Goal: Task Accomplishment & Management: Complete application form

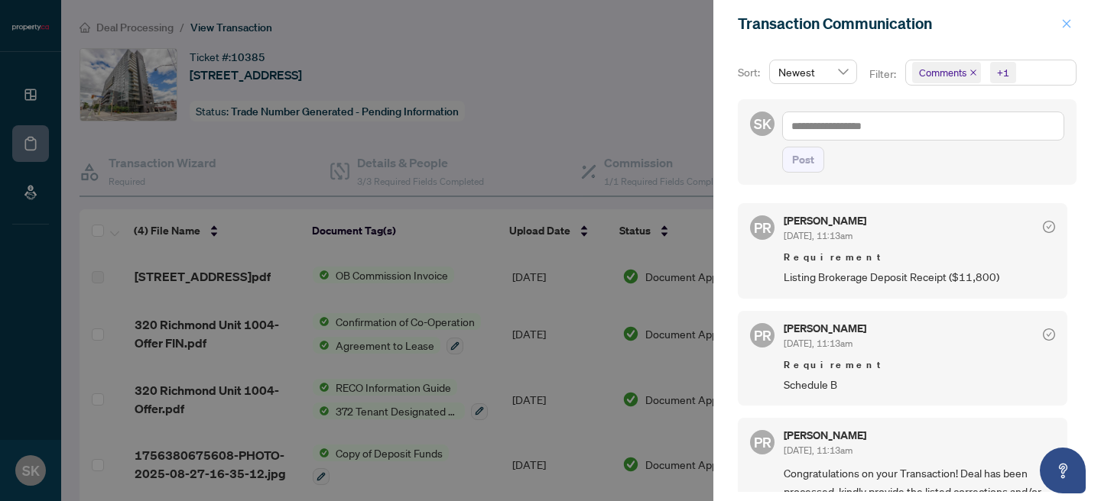
click at [1062, 25] on icon "close" at bounding box center [1066, 23] width 11 height 11
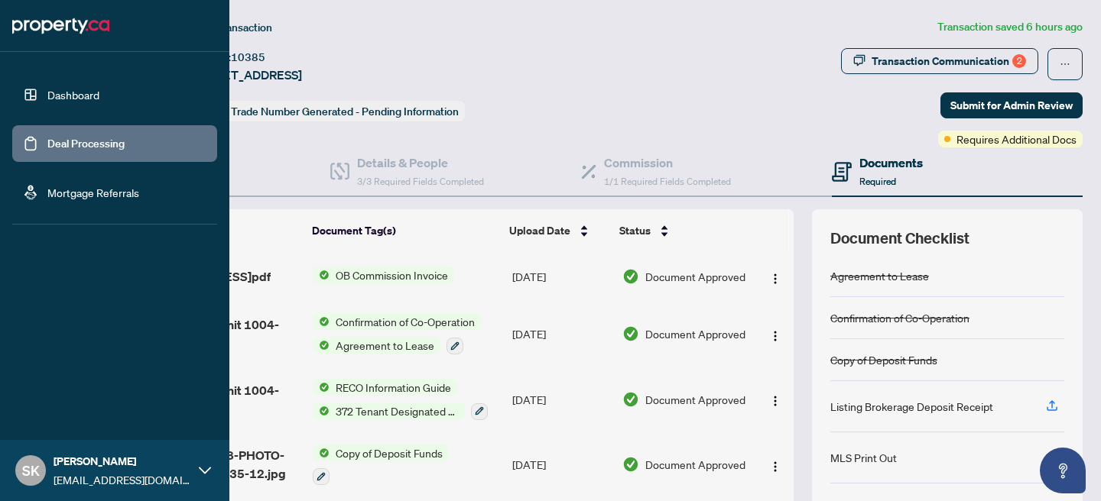
click at [64, 144] on link "Deal Processing" at bounding box center [85, 144] width 77 height 14
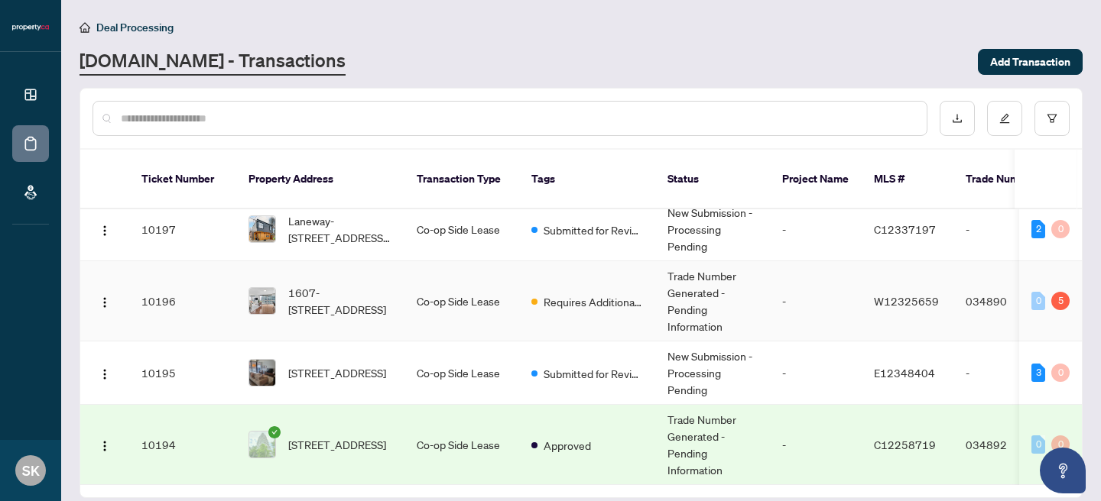
scroll to position [153, 0]
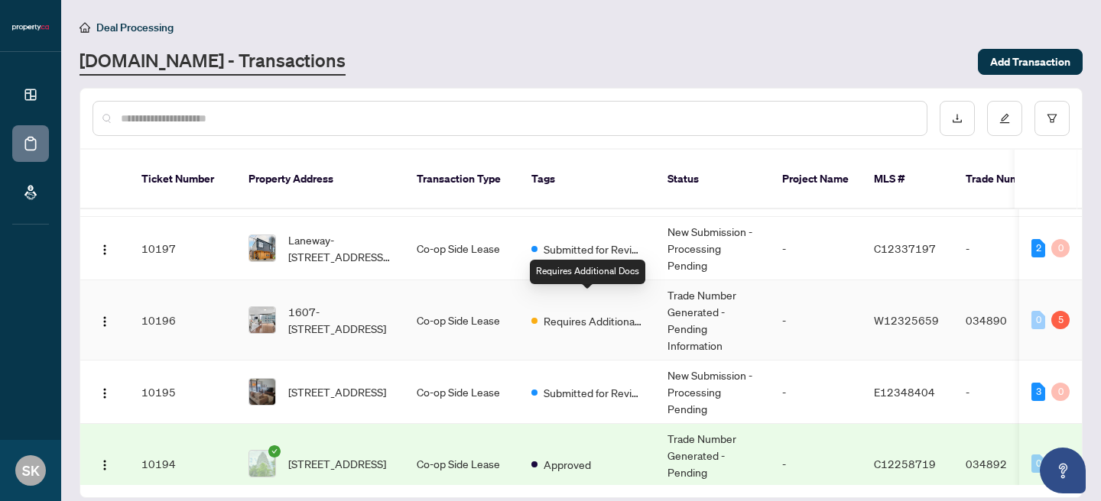
click at [582, 313] on span "Requires Additional Docs" at bounding box center [592, 321] width 99 height 17
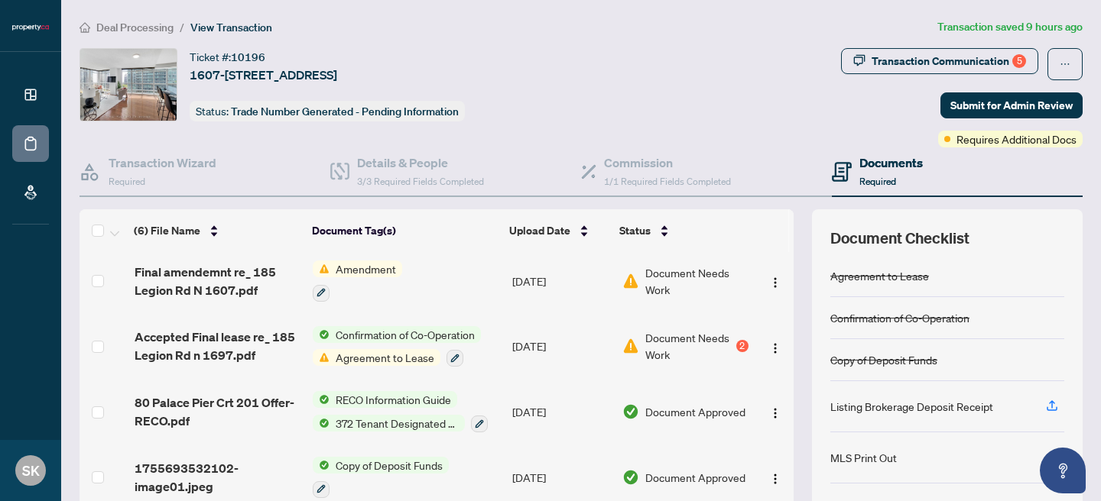
scroll to position [138, 0]
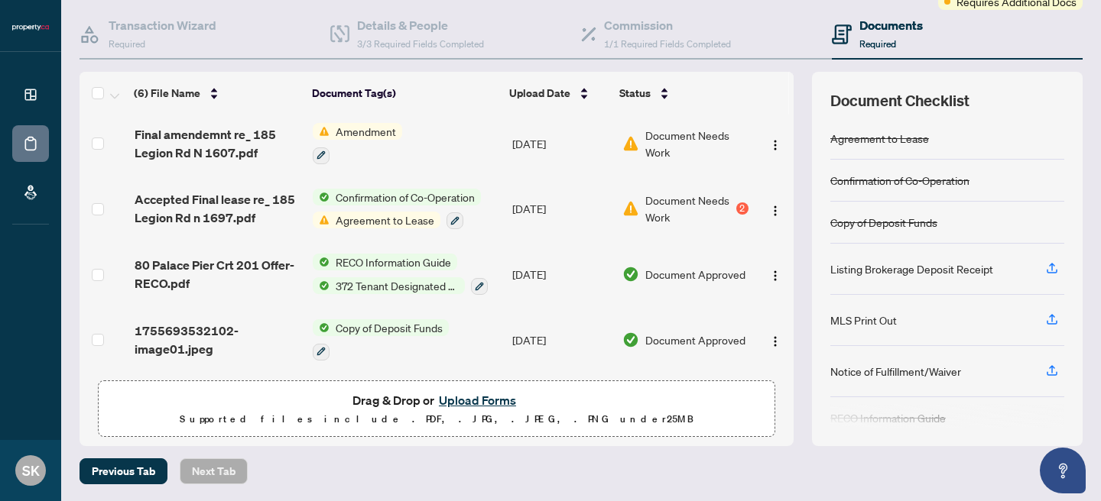
click at [497, 398] on button "Upload Forms" at bounding box center [477, 401] width 86 height 20
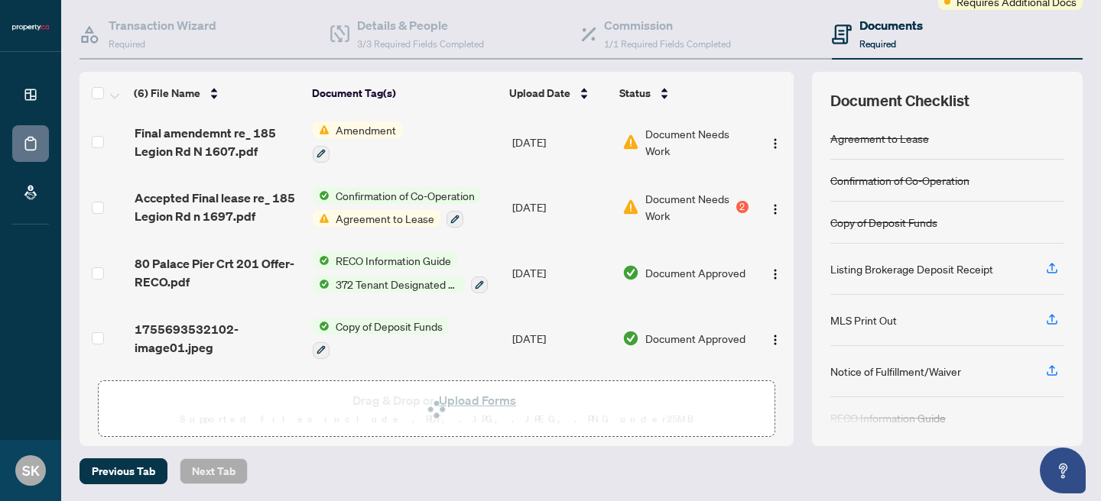
scroll to position [0, 0]
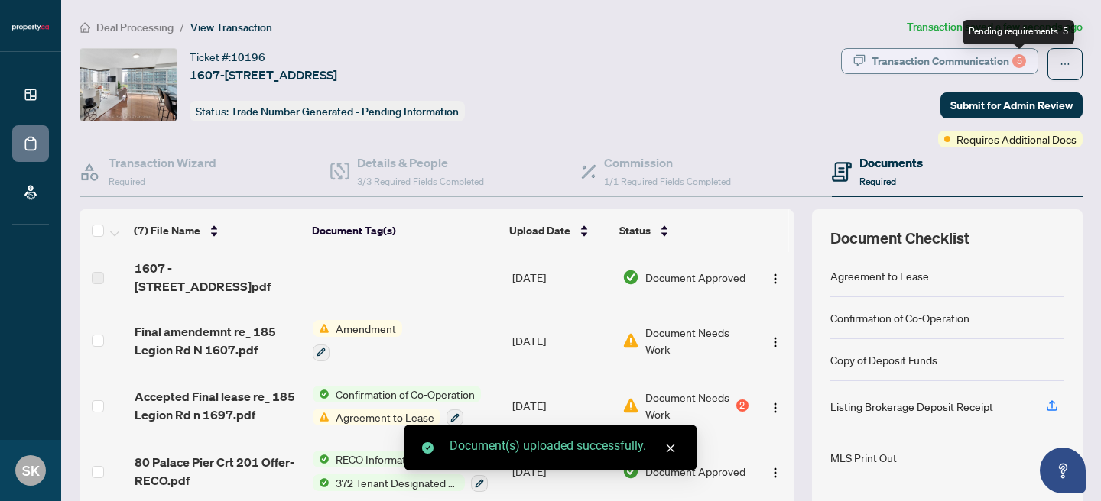
click at [1016, 59] on div "5" at bounding box center [1019, 61] width 14 height 14
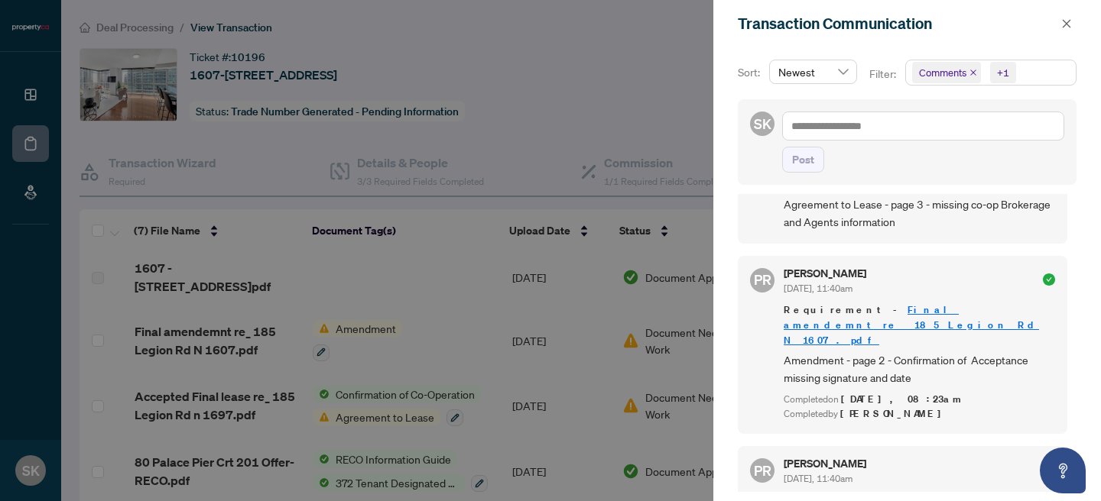
scroll to position [3, 0]
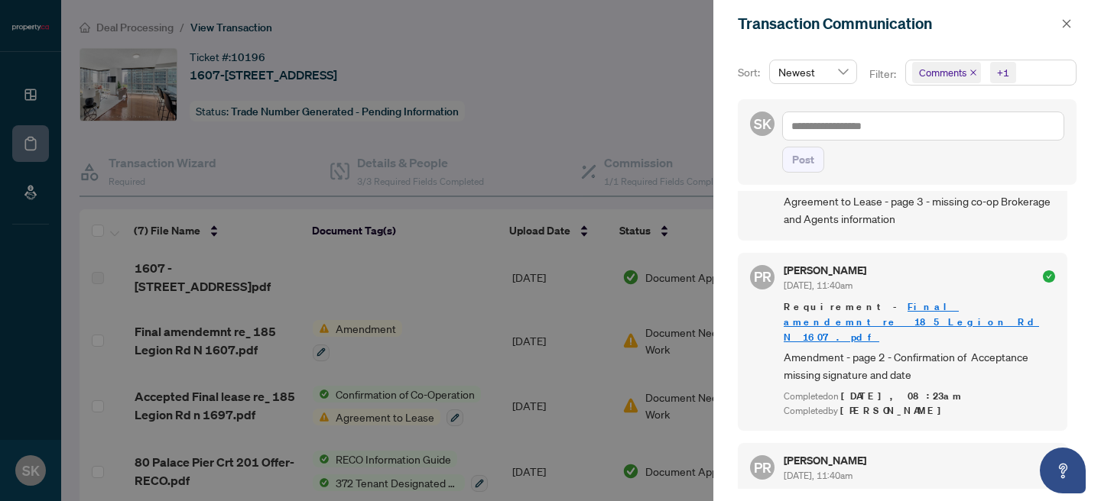
click at [582, 261] on div at bounding box center [550, 250] width 1101 height 501
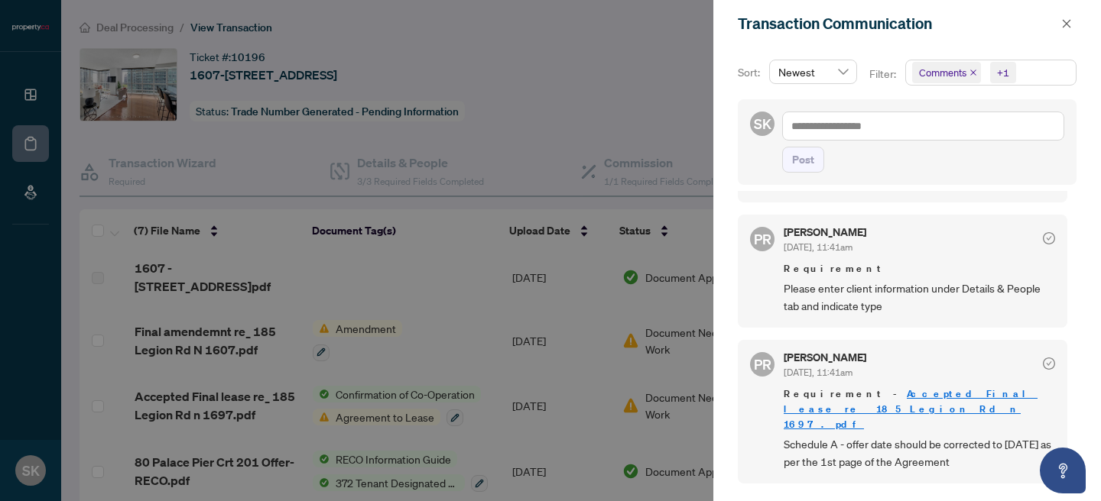
scroll to position [159, 0]
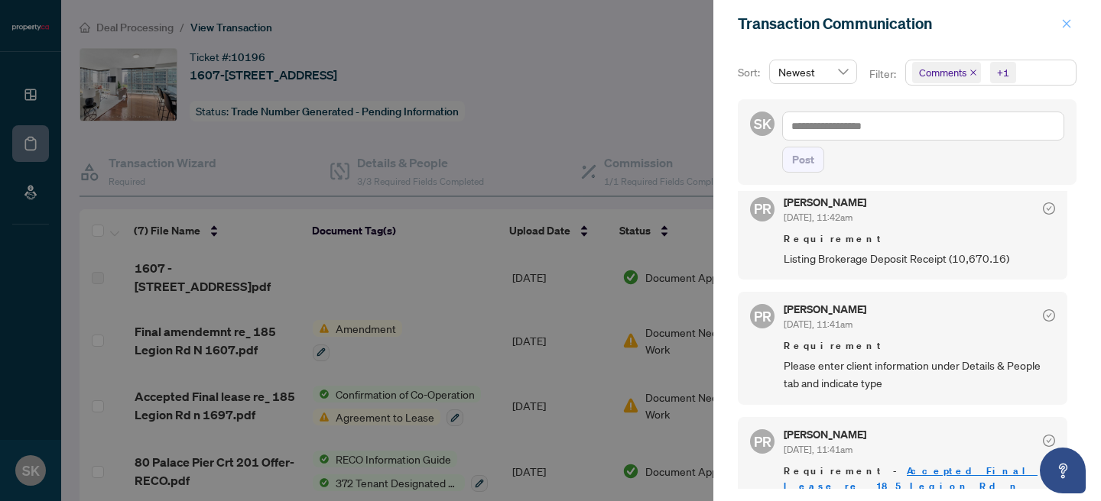
click at [1066, 21] on icon "close" at bounding box center [1066, 23] width 11 height 11
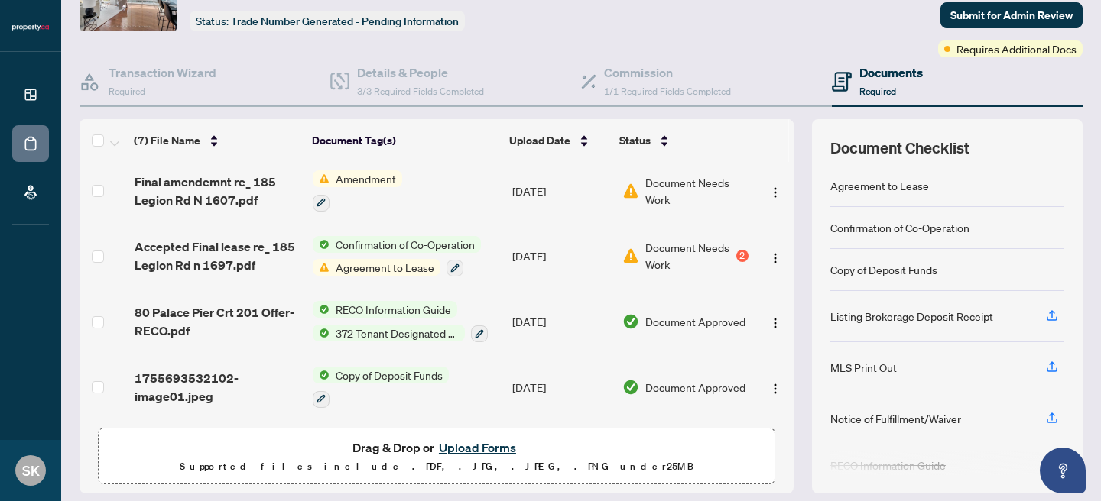
scroll to position [92, 0]
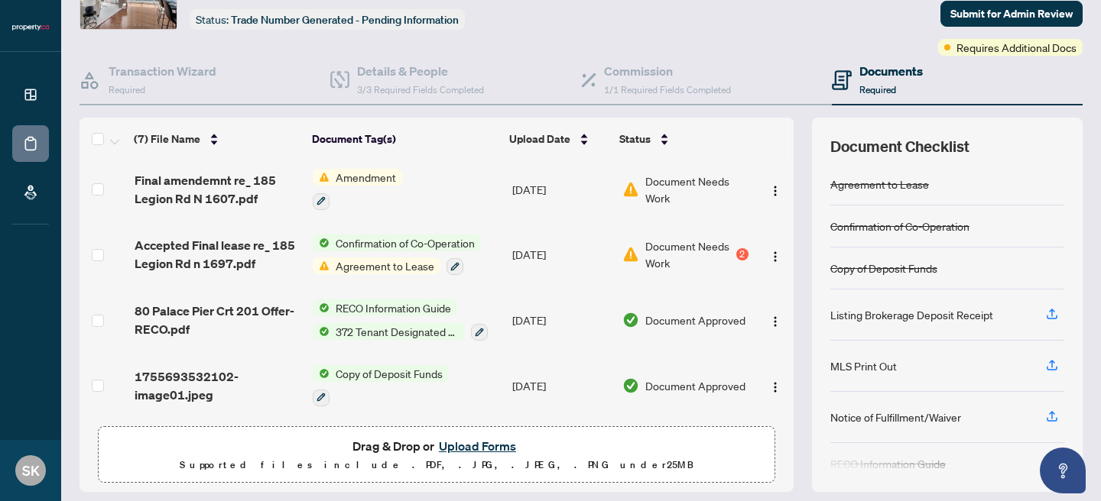
click at [352, 371] on span "Copy of Deposit Funds" at bounding box center [388, 373] width 119 height 17
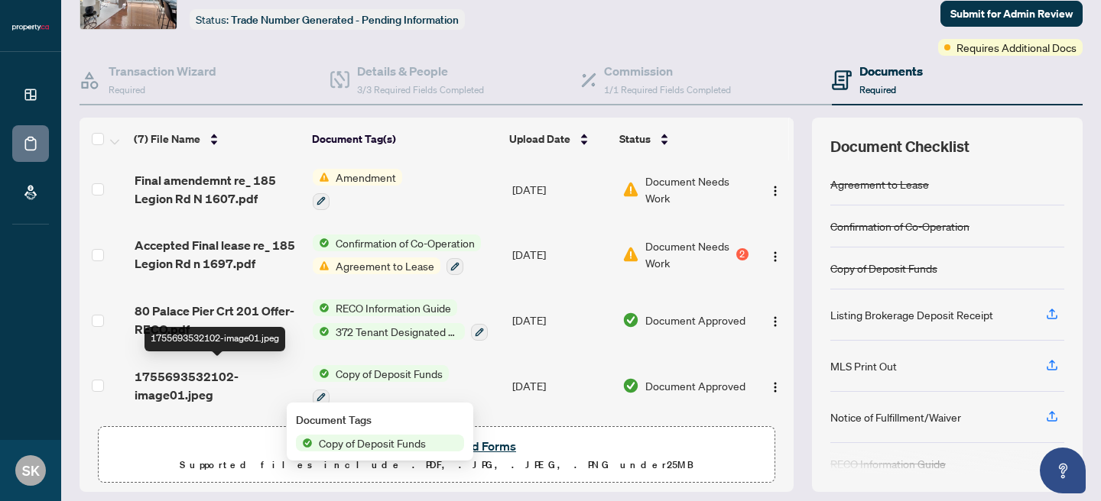
click at [207, 373] on span "1755693532102-image01.jpeg" at bounding box center [218, 386] width 167 height 37
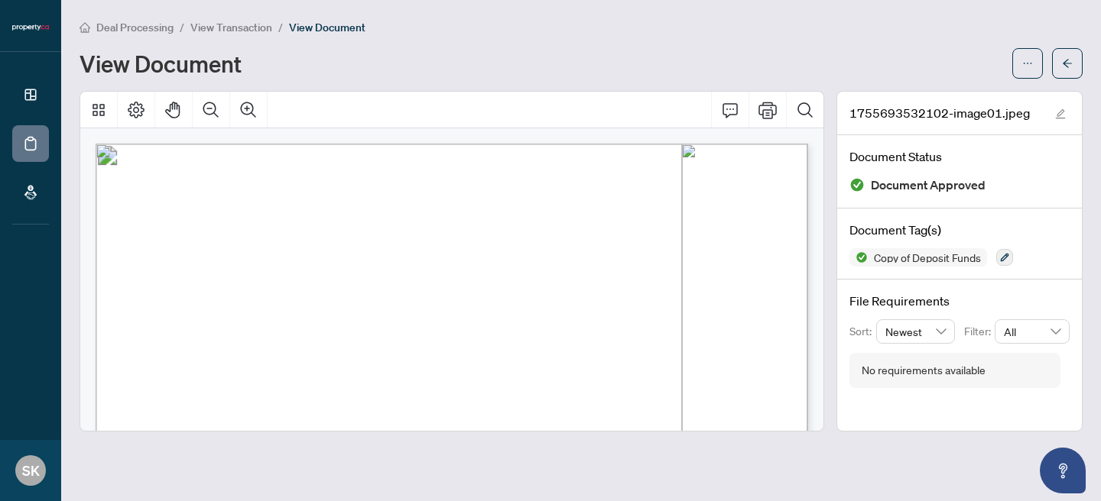
scroll to position [735, 0]
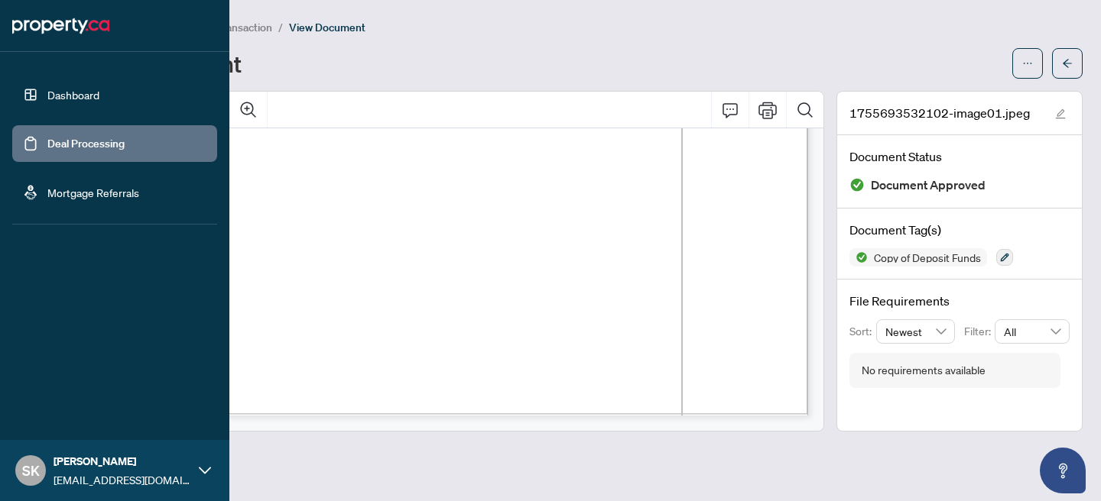
click at [47, 151] on link "Deal Processing" at bounding box center [85, 144] width 77 height 14
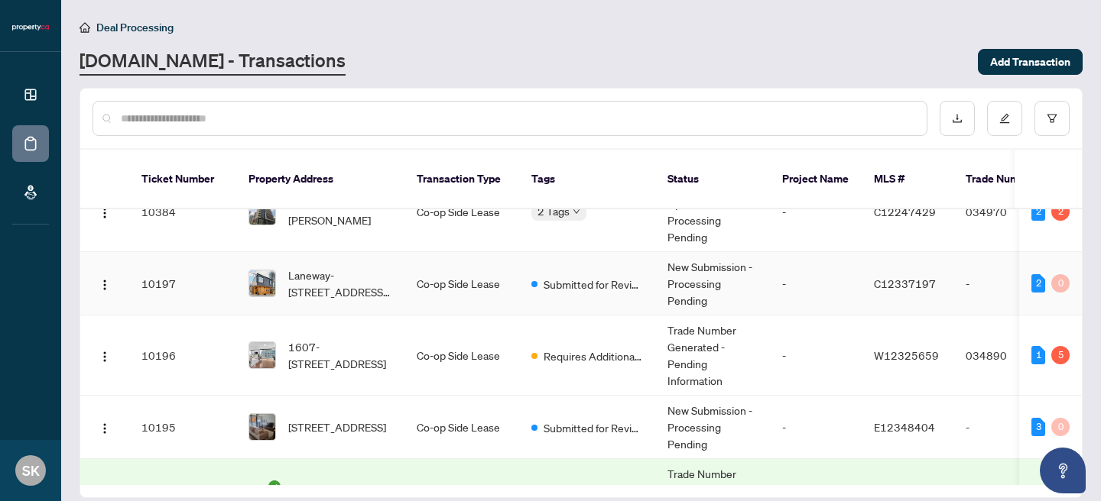
scroll to position [157, 0]
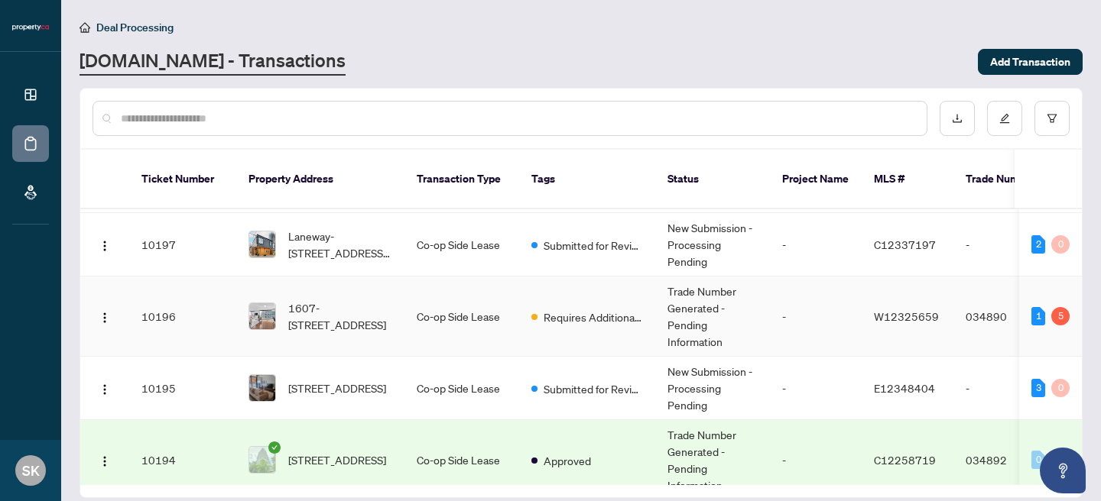
click at [701, 297] on td "Trade Number Generated - Pending Information" at bounding box center [712, 317] width 115 height 80
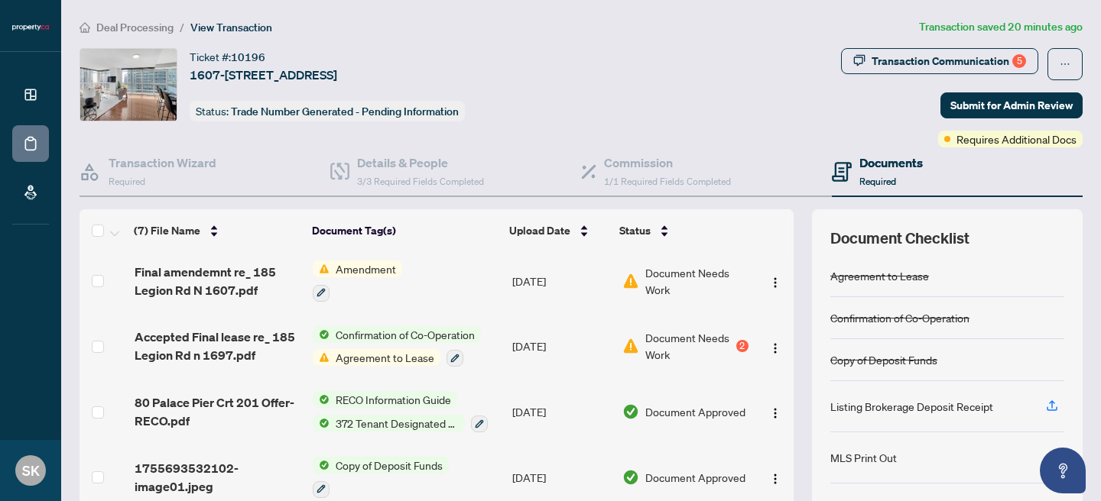
scroll to position [138, 0]
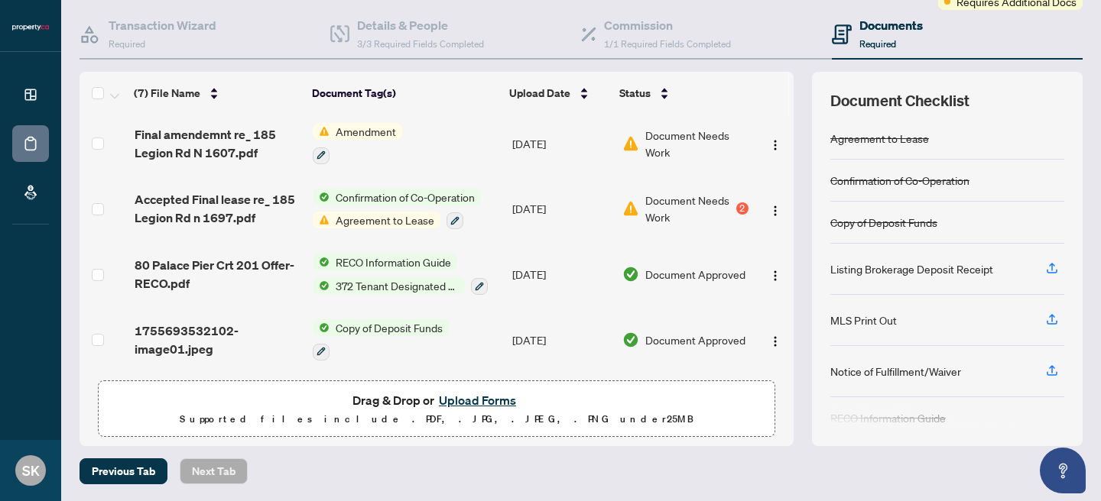
click at [491, 400] on button "Upload Forms" at bounding box center [477, 401] width 86 height 20
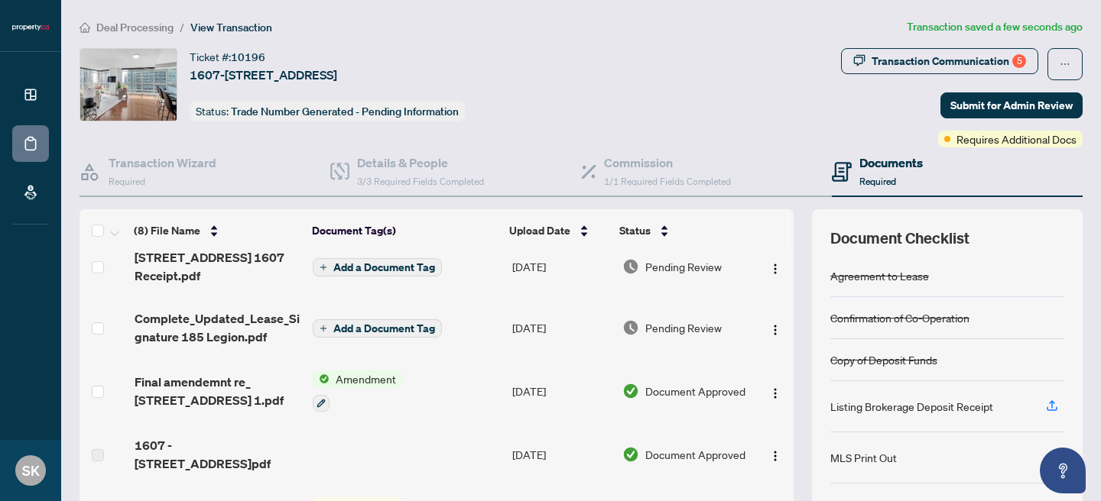
scroll to position [0, 0]
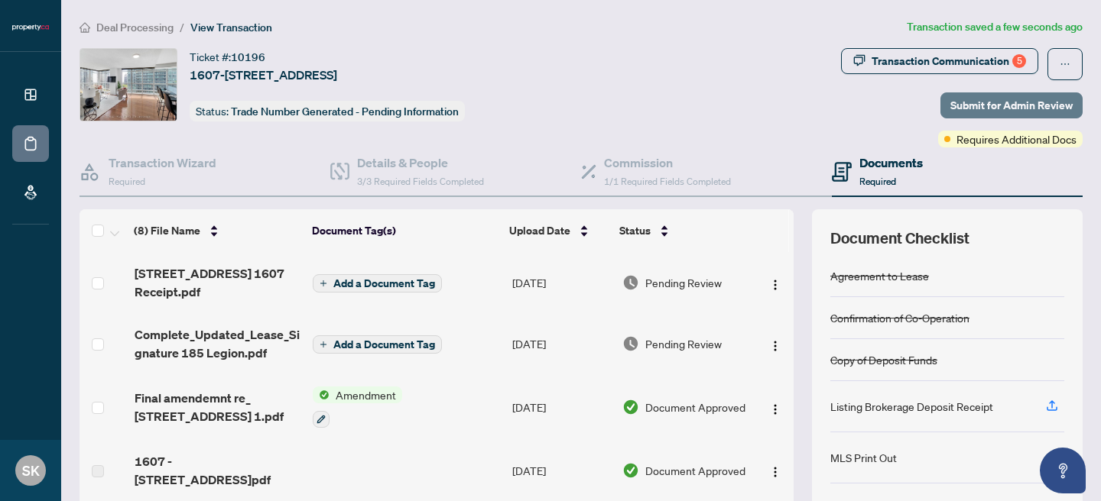
click at [1007, 110] on span "Submit for Admin Review" at bounding box center [1011, 105] width 122 height 24
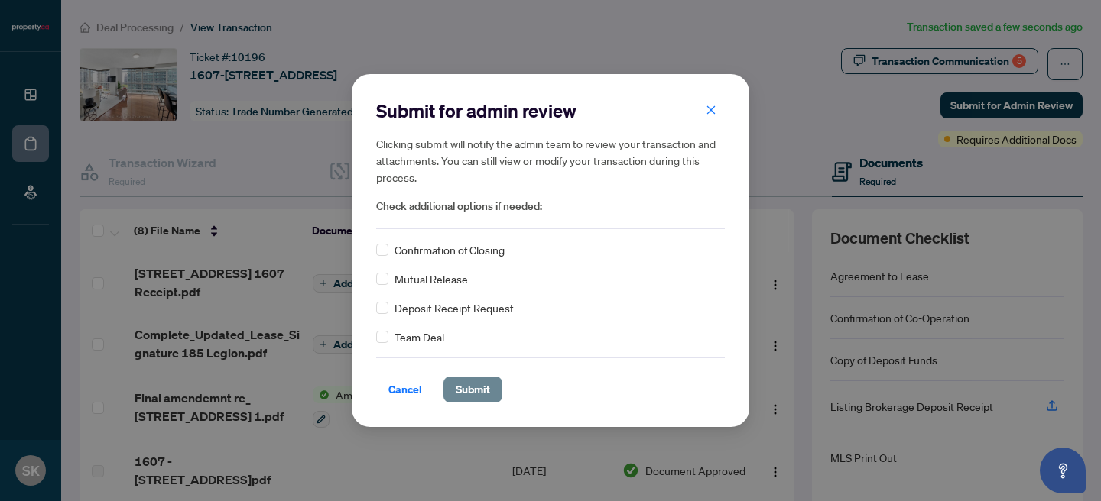
click at [485, 400] on span "Submit" at bounding box center [473, 390] width 34 height 24
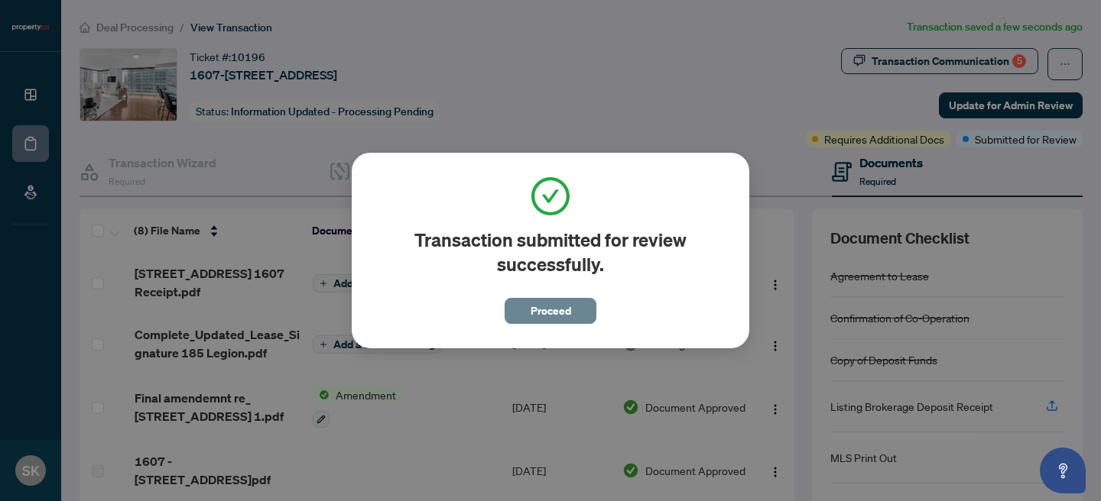
click at [568, 318] on span "Proceed" at bounding box center [550, 311] width 41 height 24
